Goal: Information Seeking & Learning: Learn about a topic

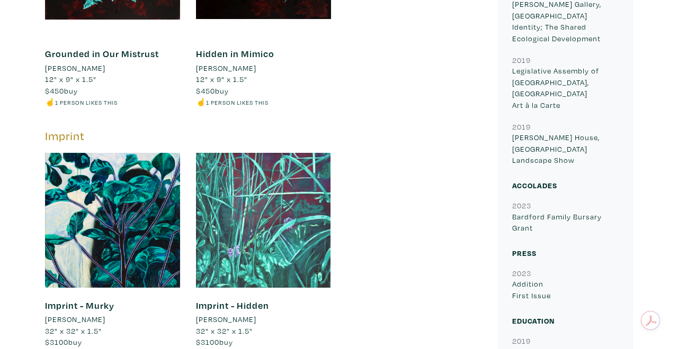
scroll to position [938, 0]
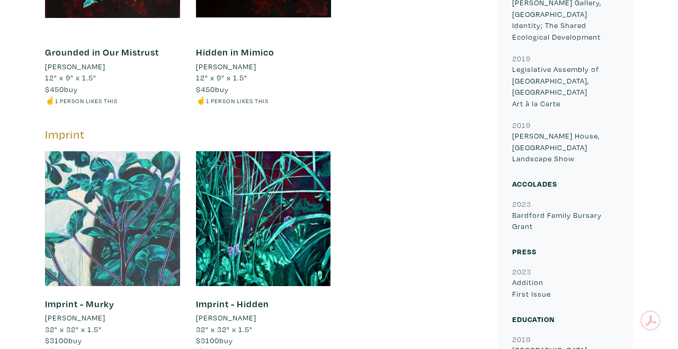
click at [110, 151] on div at bounding box center [112, 218] width 135 height 135
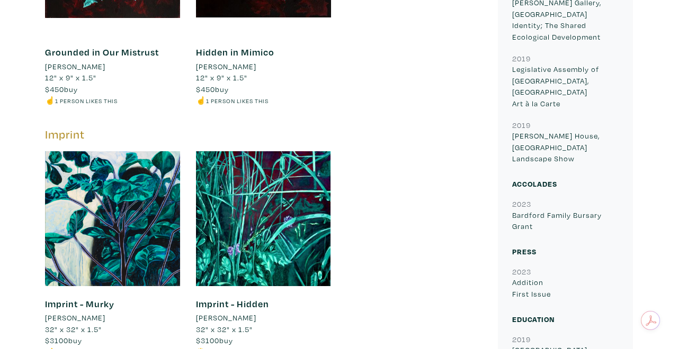
scroll to position [939, 0]
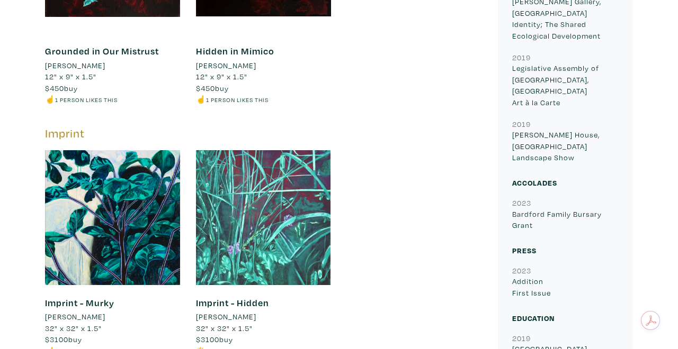
click at [295, 182] on div at bounding box center [263, 217] width 135 height 135
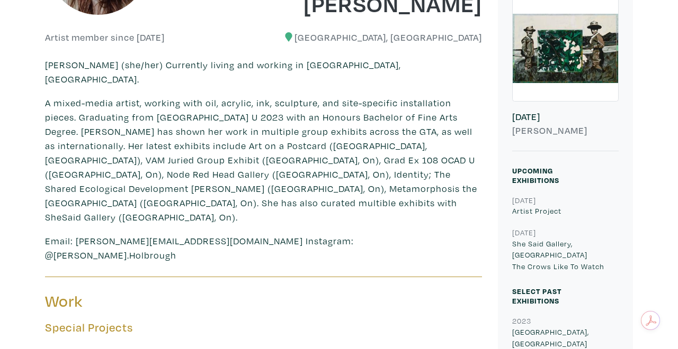
scroll to position [207, 0]
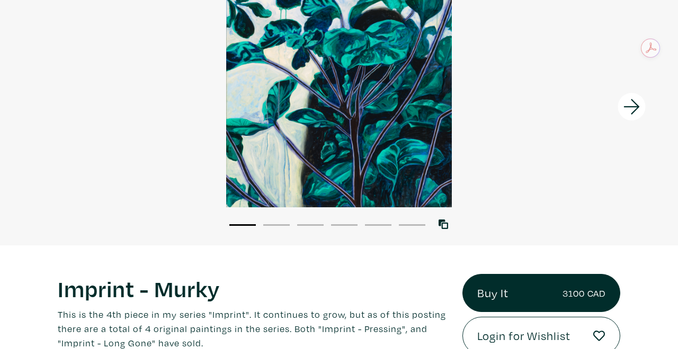
scroll to position [73, 0]
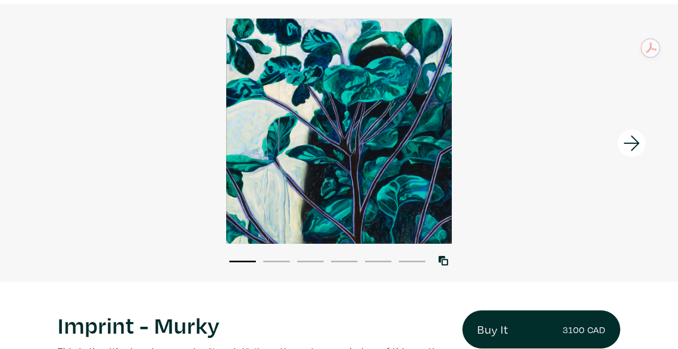
click at [354, 173] on div at bounding box center [339, 132] width 678 height 226
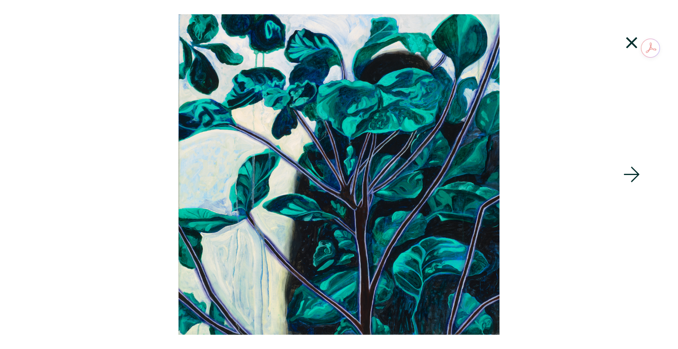
click at [630, 50] on icon at bounding box center [632, 43] width 36 height 29
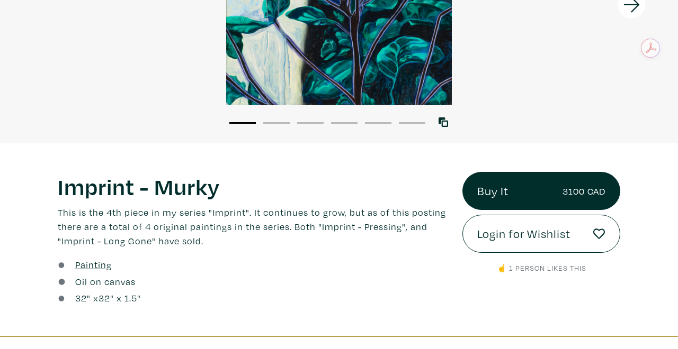
scroll to position [0, 0]
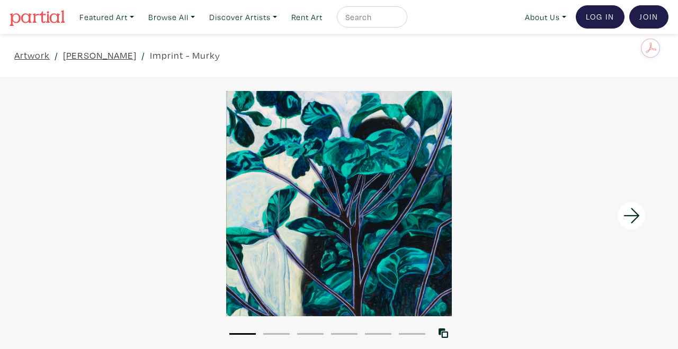
click at [37, 17] on img at bounding box center [38, 18] width 56 height 16
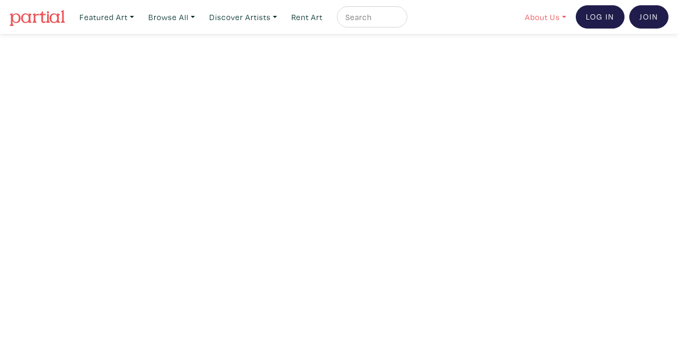
click at [543, 15] on link "About Us" at bounding box center [545, 17] width 51 height 22
click at [543, 47] on link "About Us" at bounding box center [573, 49] width 87 height 10
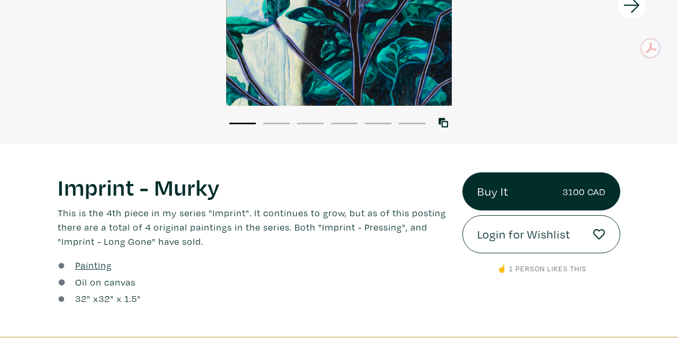
scroll to position [211, 0]
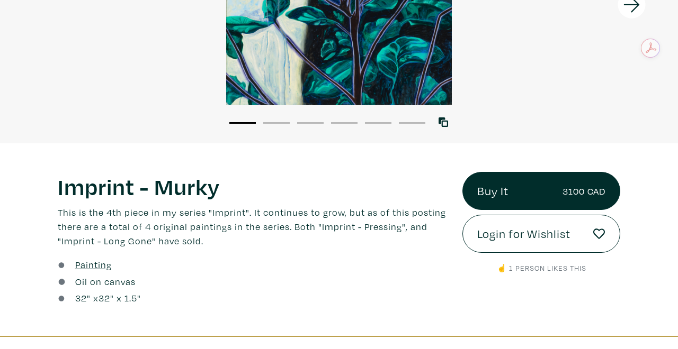
click at [299, 273] on div "Painting Oil on canvas 32 " x 32 " x 1.5"" at bounding box center [252, 283] width 405 height 50
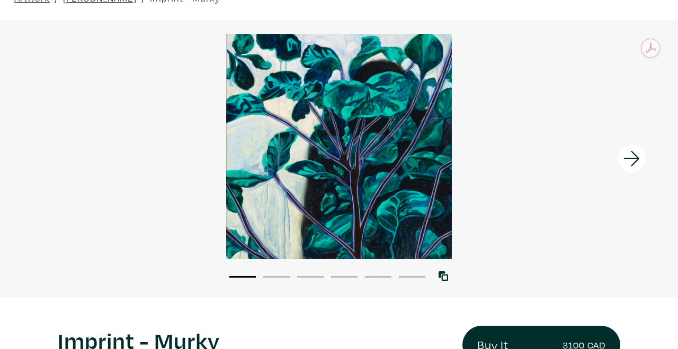
scroll to position [0, 0]
